Goal: Navigation & Orientation: Go to known website

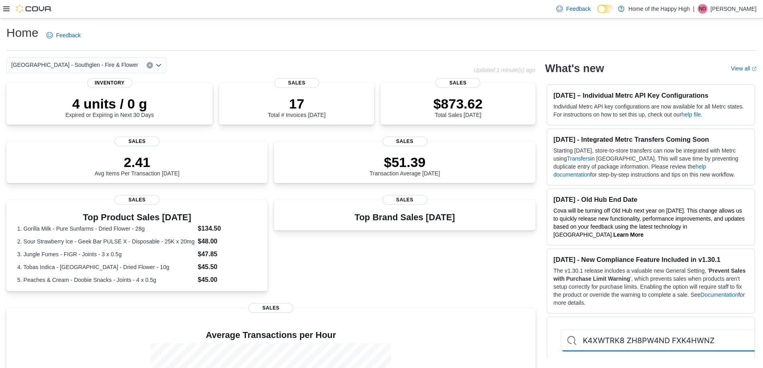
click at [741, 11] on p "[PERSON_NAME]" at bounding box center [733, 9] width 46 height 10
click at [711, 78] on span "Sign Out" at bounding box center [705, 78] width 22 height 8
